Goal: Task Accomplishment & Management: Use online tool/utility

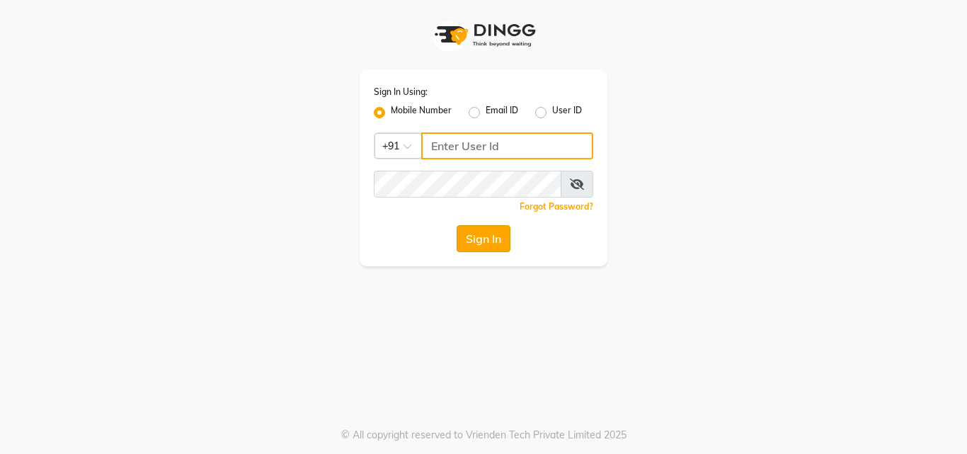
type input "8447146829"
click at [463, 241] on button "Sign In" at bounding box center [483, 238] width 54 height 27
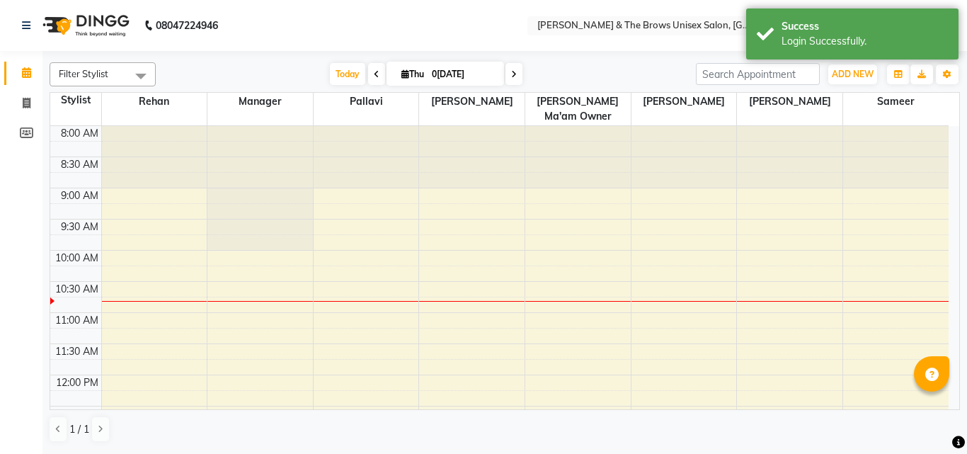
select select "en"
click at [20, 101] on span at bounding box center [26, 104] width 25 height 16
select select "872"
select select "service"
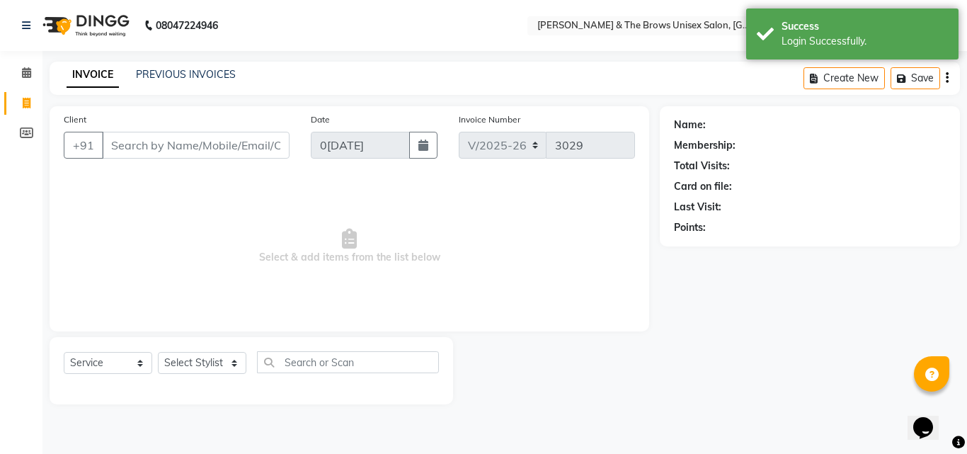
click at [147, 149] on input "Client" at bounding box center [196, 145] width 188 height 27
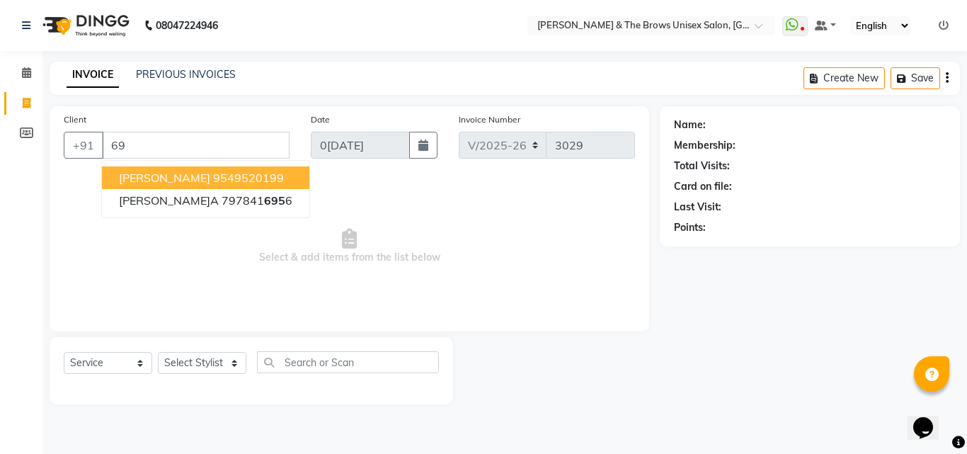
type input "6"
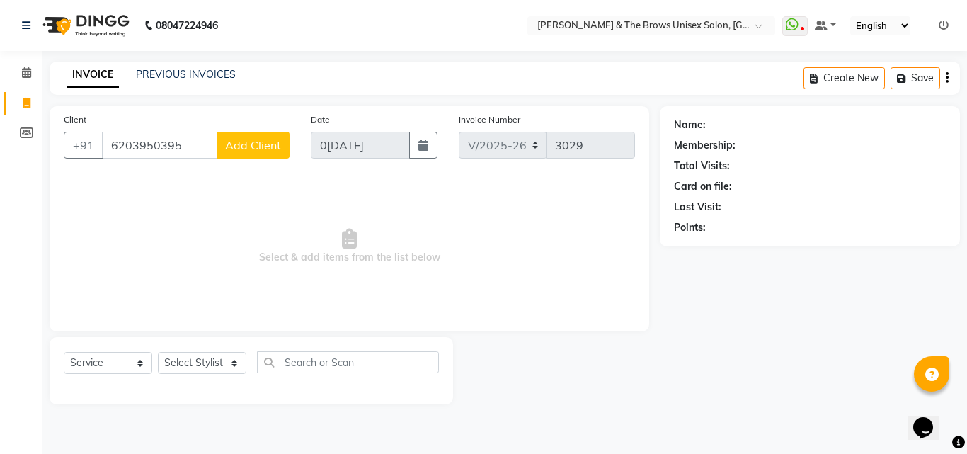
type input "6203950395"
click at [247, 151] on span "Add Client" at bounding box center [253, 145] width 56 height 14
select select "22"
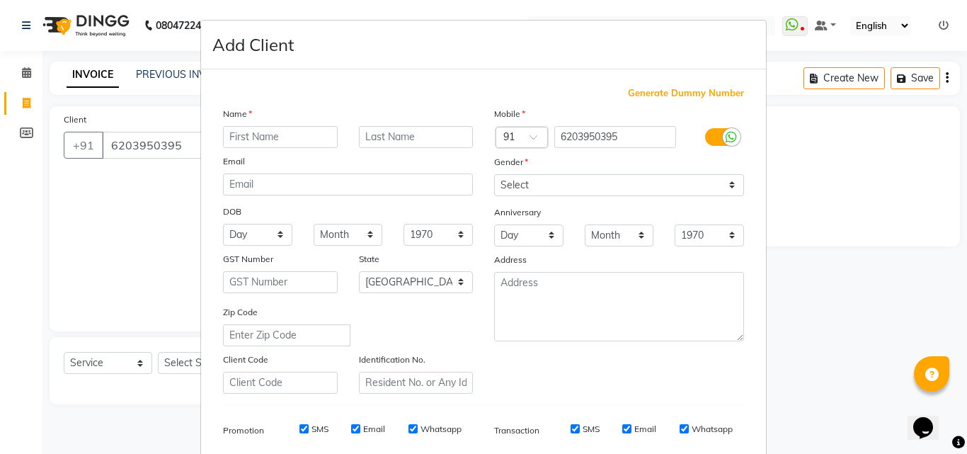
click at [249, 146] on input "text" at bounding box center [280, 137] width 115 height 22
type input "[PERSON_NAME]u"
click at [545, 183] on select "Select [DEMOGRAPHIC_DATA] [DEMOGRAPHIC_DATA] Other Prefer Not To Say" at bounding box center [619, 185] width 250 height 22
click at [59, 194] on ngb-modal-window "Add Client Generate Dummy Number Name[PERSON_NAME]u Email DOB Day 01 02 03 04 0…" at bounding box center [483, 227] width 967 height 454
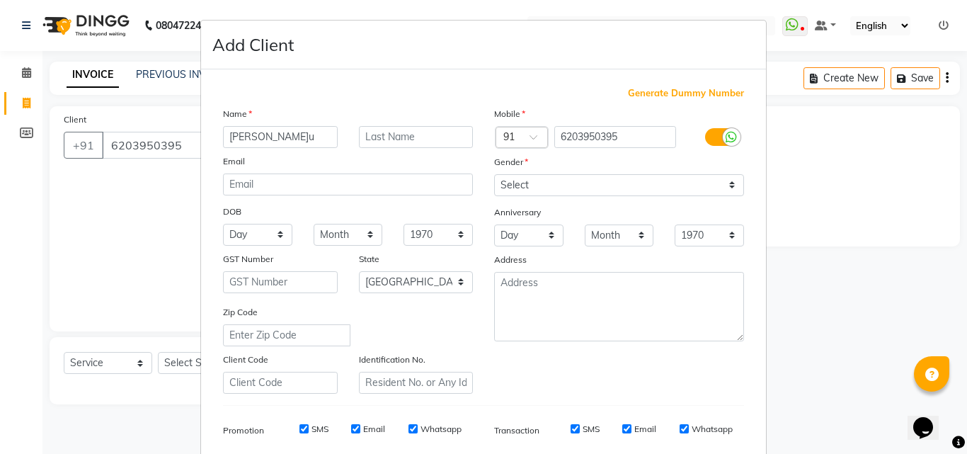
click at [59, 194] on ngb-modal-window "Add Client Generate Dummy Number Name[PERSON_NAME]u Email DOB Day 01 02 03 04 0…" at bounding box center [483, 227] width 967 height 454
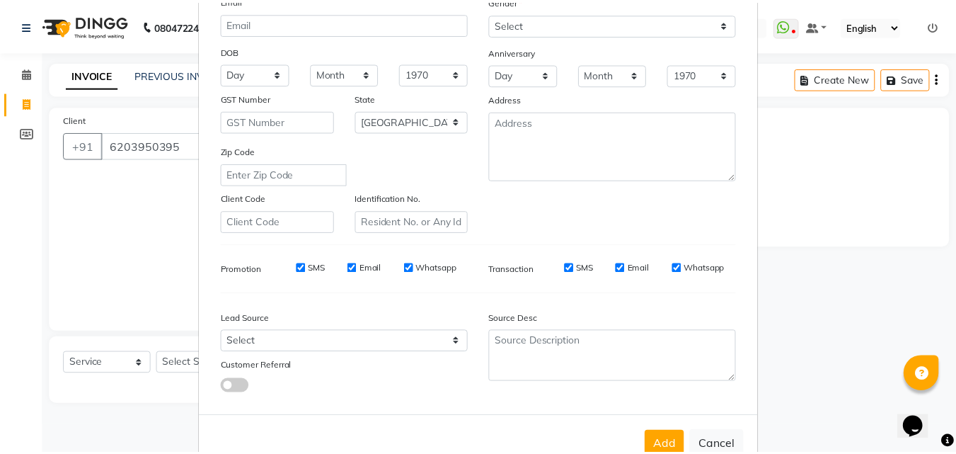
scroll to position [200, 0]
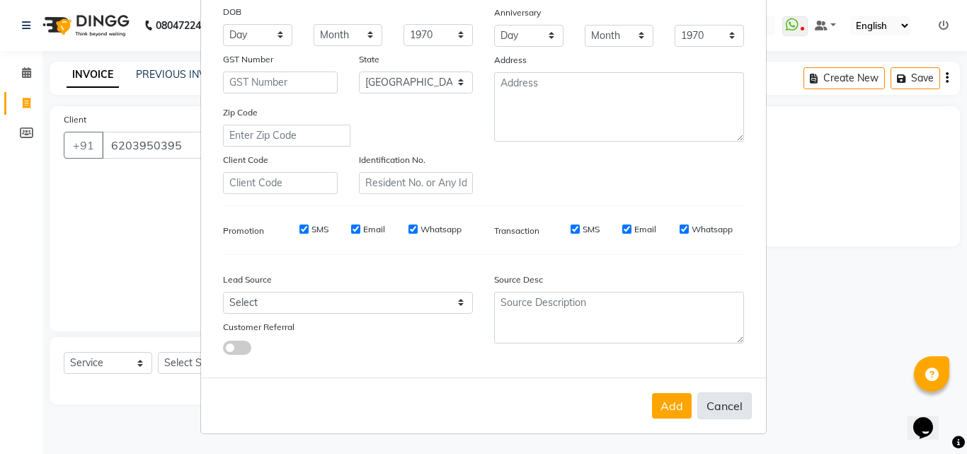
click at [716, 411] on button "Cancel" at bounding box center [724, 405] width 54 height 27
select select
select select "null"
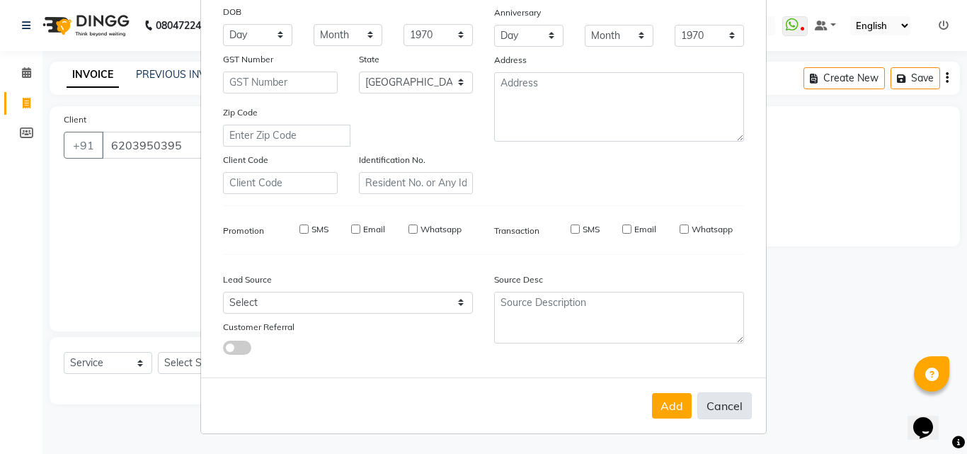
select select
checkbox input "false"
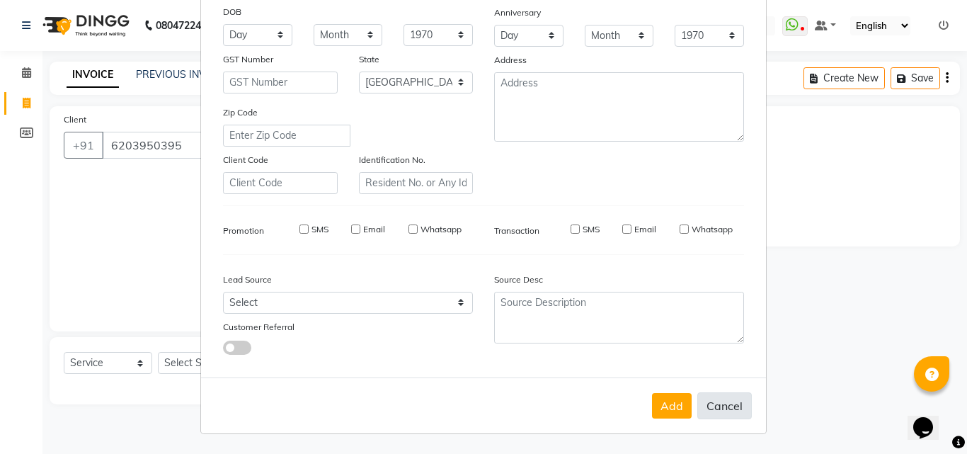
checkbox input "false"
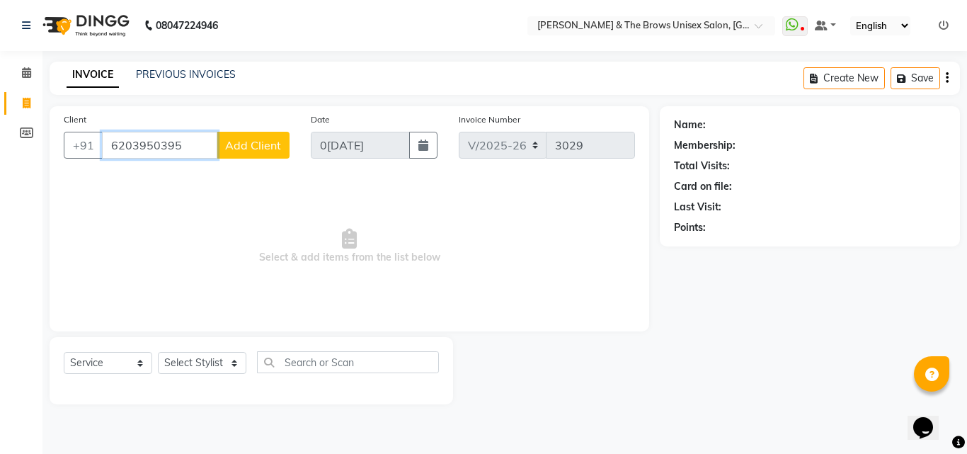
click at [197, 146] on input "6203950395" at bounding box center [159, 145] width 115 height 27
type input "6"
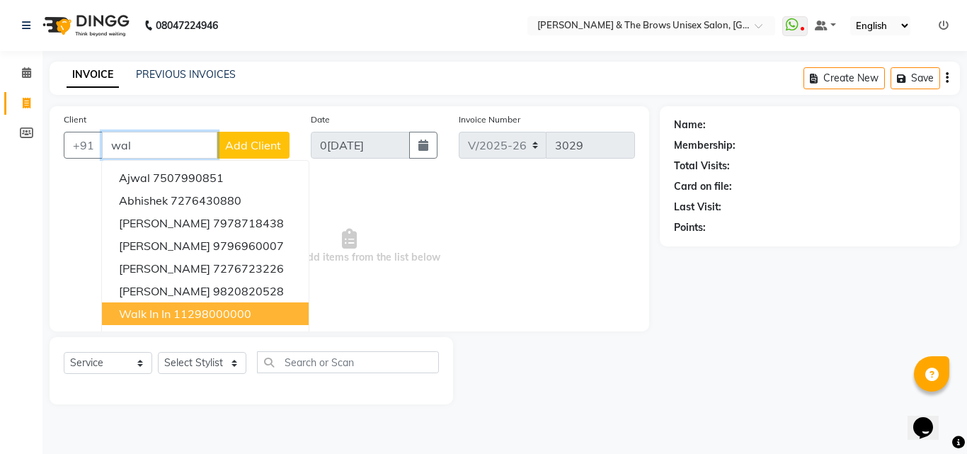
click at [180, 309] on ngb-highlight "11298000000" at bounding box center [212, 313] width 78 height 14
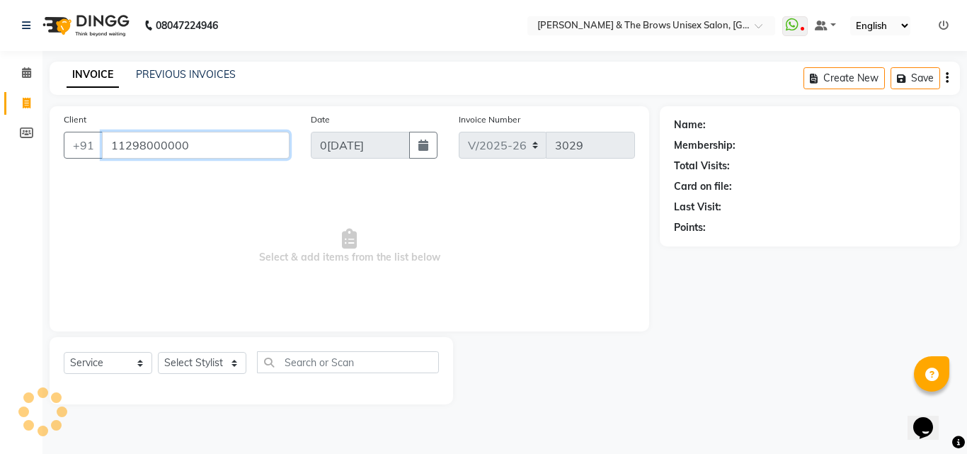
type input "11298000000"
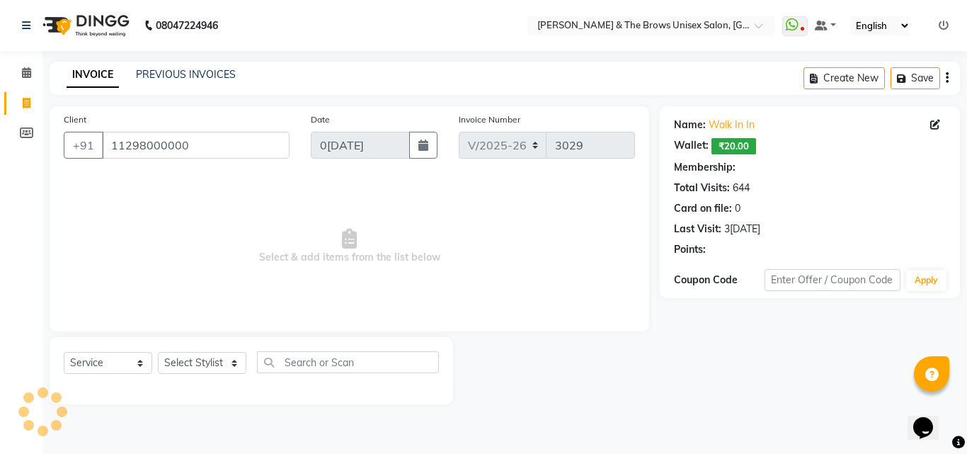
select select "1: Object"
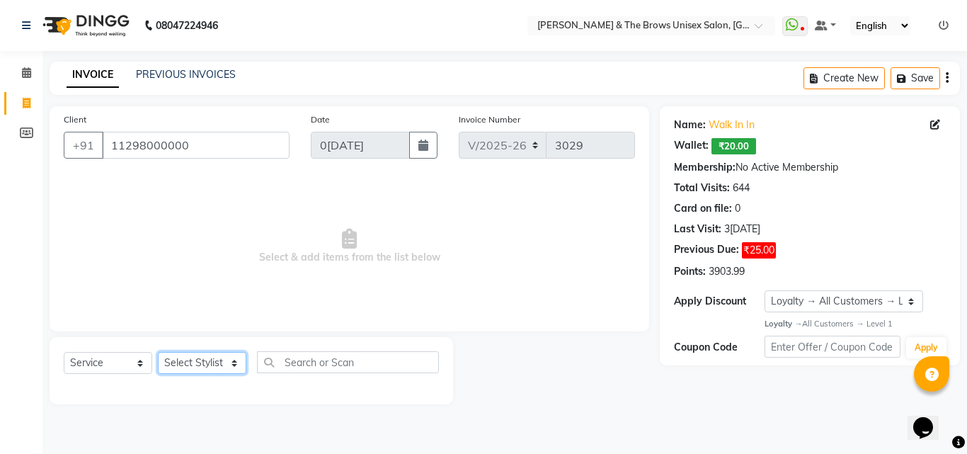
click at [171, 364] on select "Select Stylist[PERSON_NAME] manager[PERSON_NAME]n[PERSON_NAME]i ma'am owner[PER…" at bounding box center [202, 363] width 88 height 22
select select "15229"
click at [158, 352] on select "Select Stylist[PERSON_NAME] manager[PERSON_NAME]n[PERSON_NAME]i ma'am owner[PER…" at bounding box center [202, 363] width 88 height 22
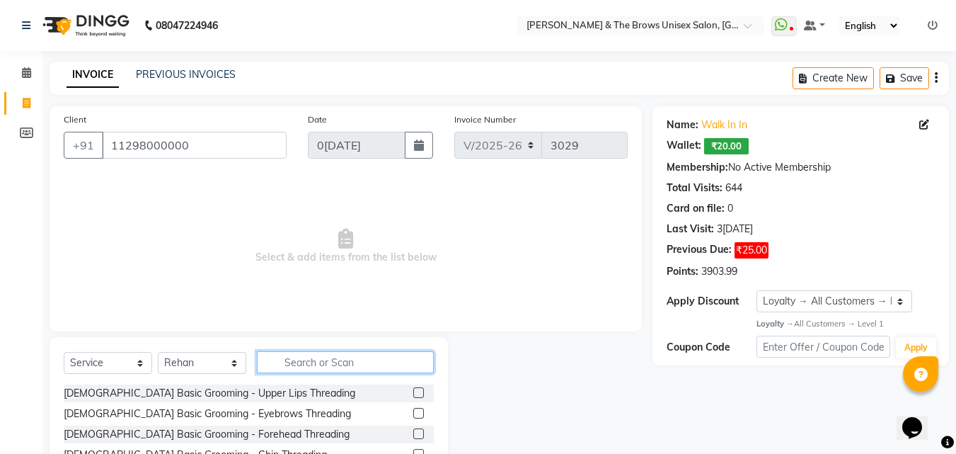
click at [280, 363] on input "text" at bounding box center [345, 362] width 177 height 22
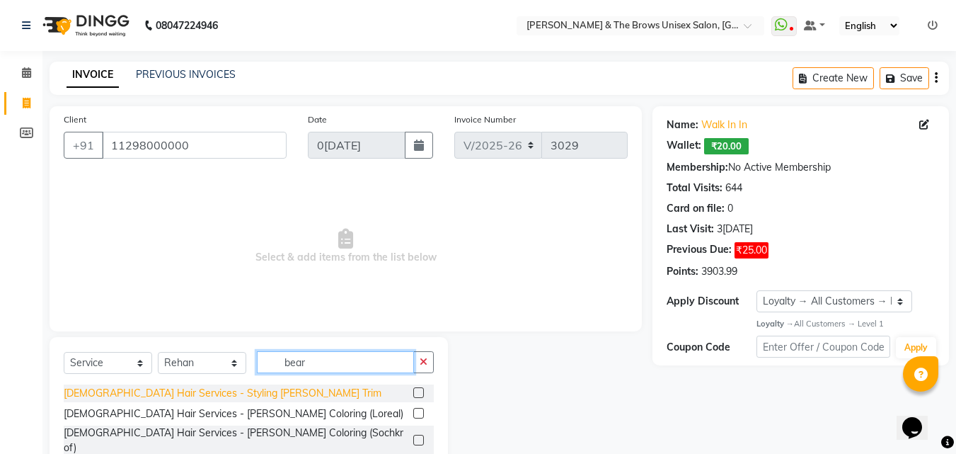
type input "bear"
click at [218, 390] on div "[DEMOGRAPHIC_DATA] Hair Services - Styling [PERSON_NAME] Trim" at bounding box center [223, 393] width 318 height 15
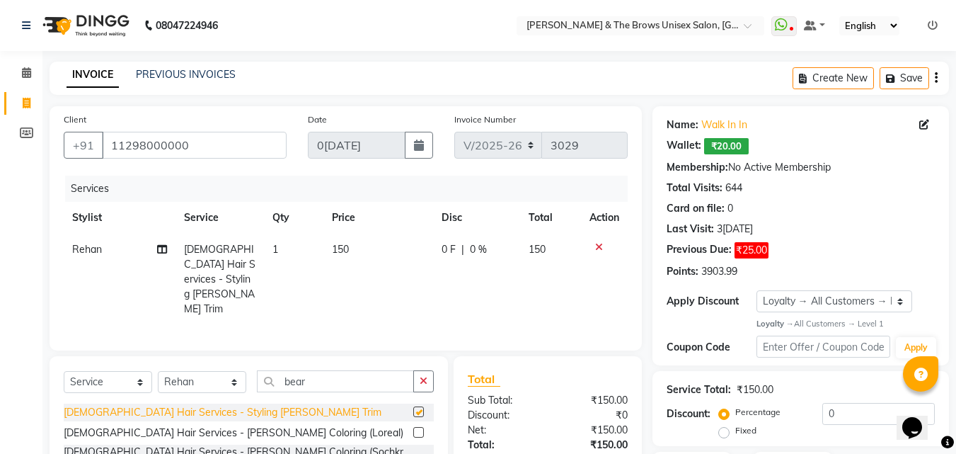
checkbox input "false"
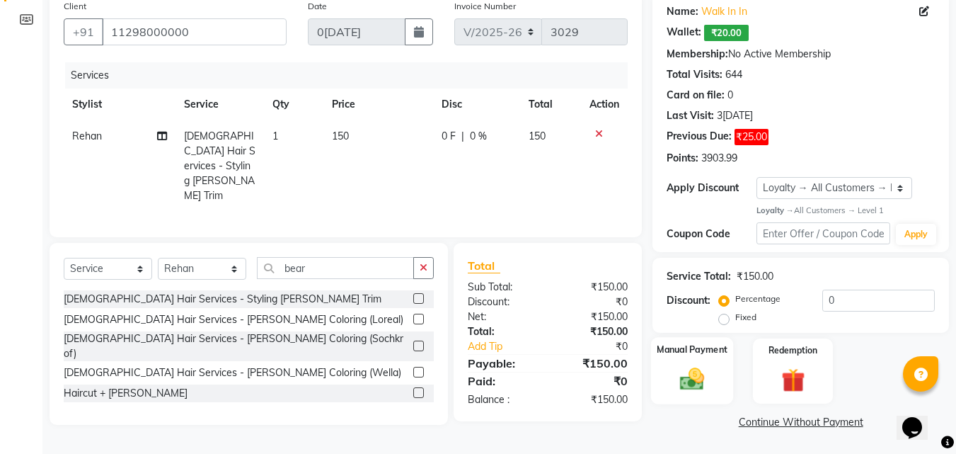
click at [693, 381] on img at bounding box center [692, 379] width 40 height 28
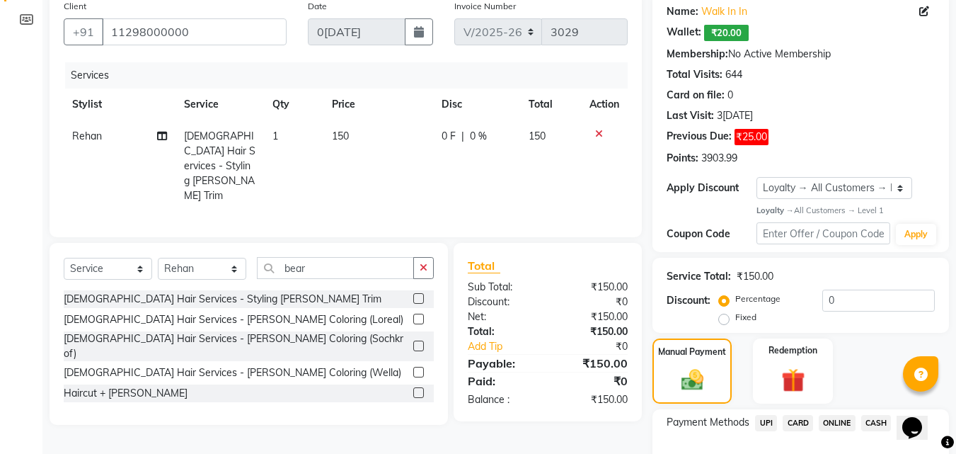
click at [762, 423] on span "UPI" at bounding box center [766, 423] width 22 height 16
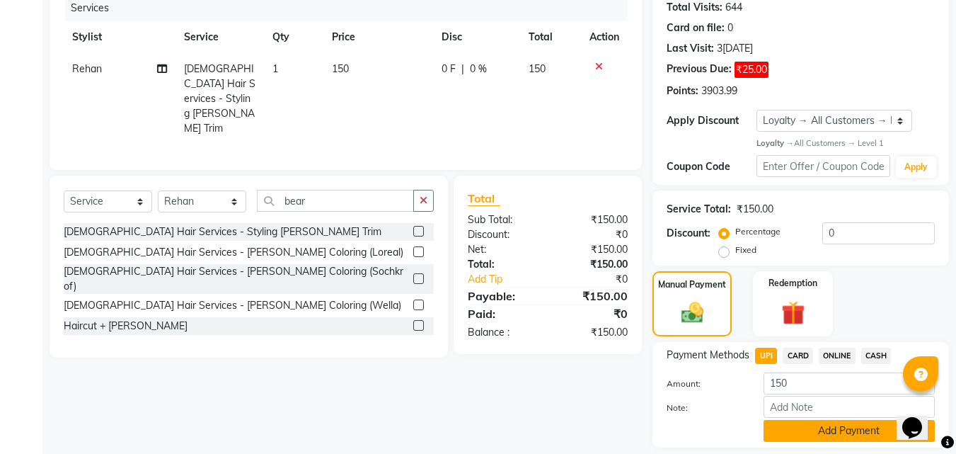
scroll to position [224, 0]
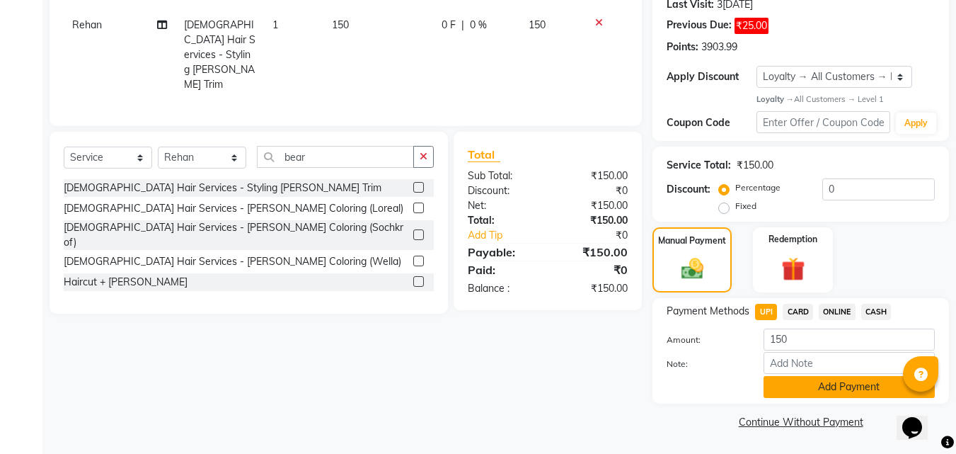
click at [779, 395] on button "Add Payment" at bounding box center [849, 387] width 171 height 22
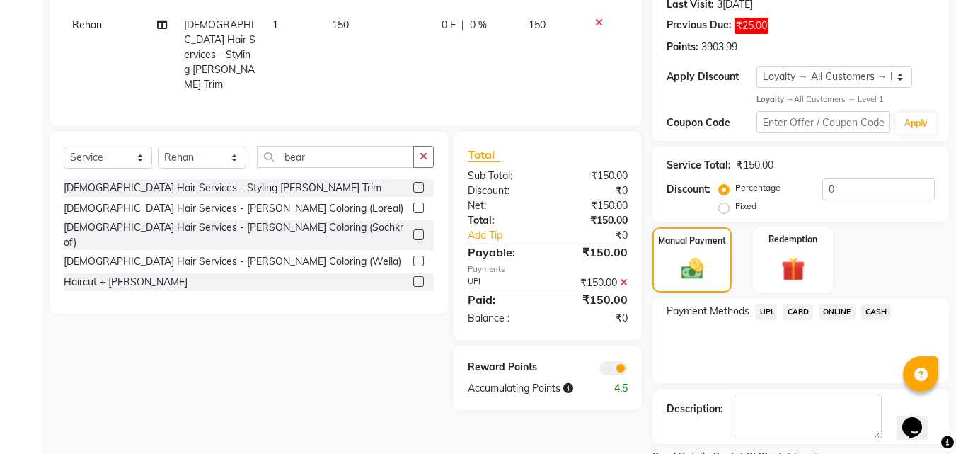
scroll to position [284, 0]
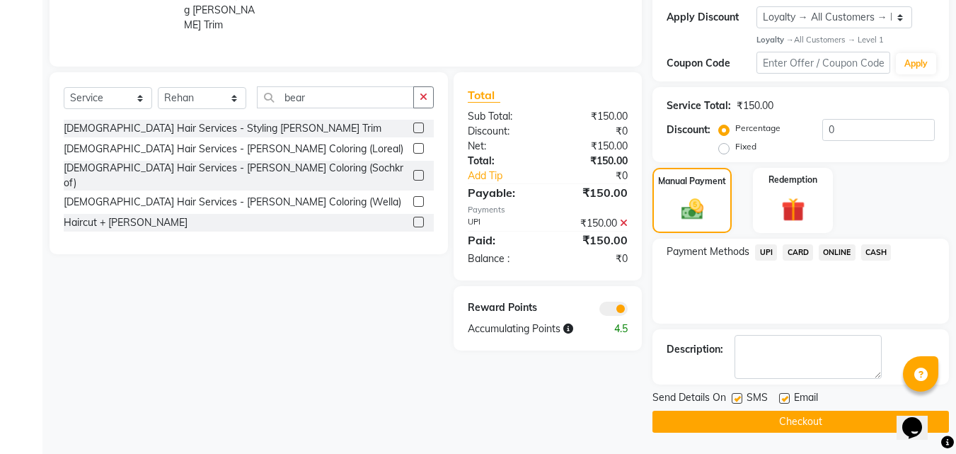
click at [739, 401] on label at bounding box center [737, 398] width 11 height 11
click at [739, 401] on input "checkbox" at bounding box center [736, 398] width 9 height 9
checkbox input "false"
click at [741, 416] on button "Checkout" at bounding box center [801, 421] width 297 height 22
